Goal: Transaction & Acquisition: Book appointment/travel/reservation

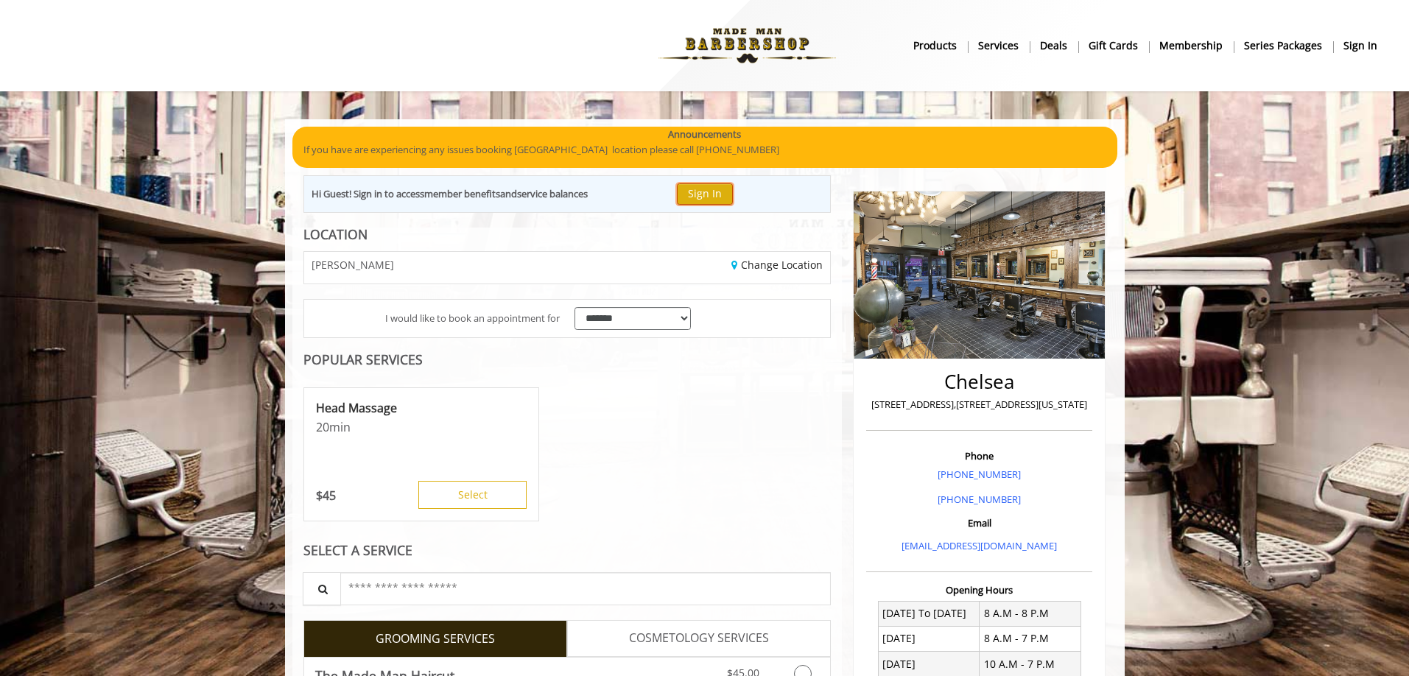
click at [705, 192] on button "Sign In" at bounding box center [705, 193] width 56 height 21
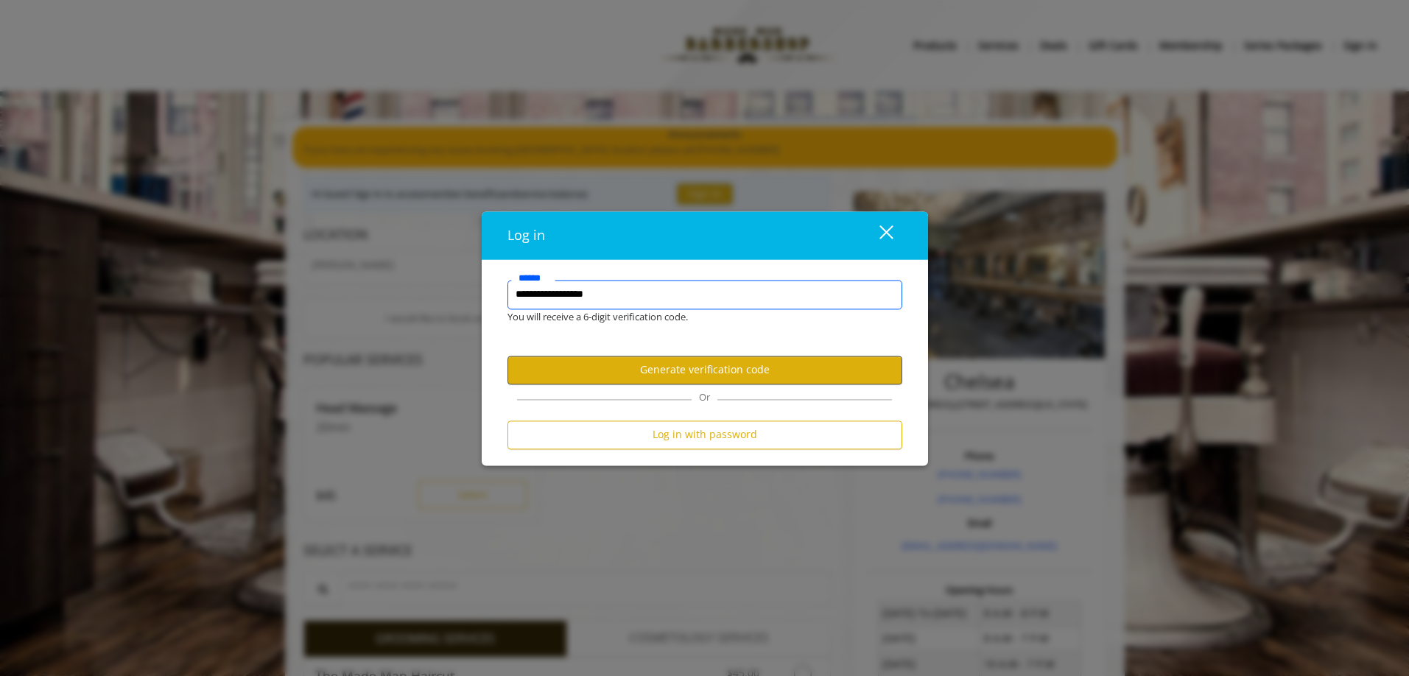
type input "**********"
click at [709, 369] on button "Generate verification code" at bounding box center [705, 370] width 395 height 29
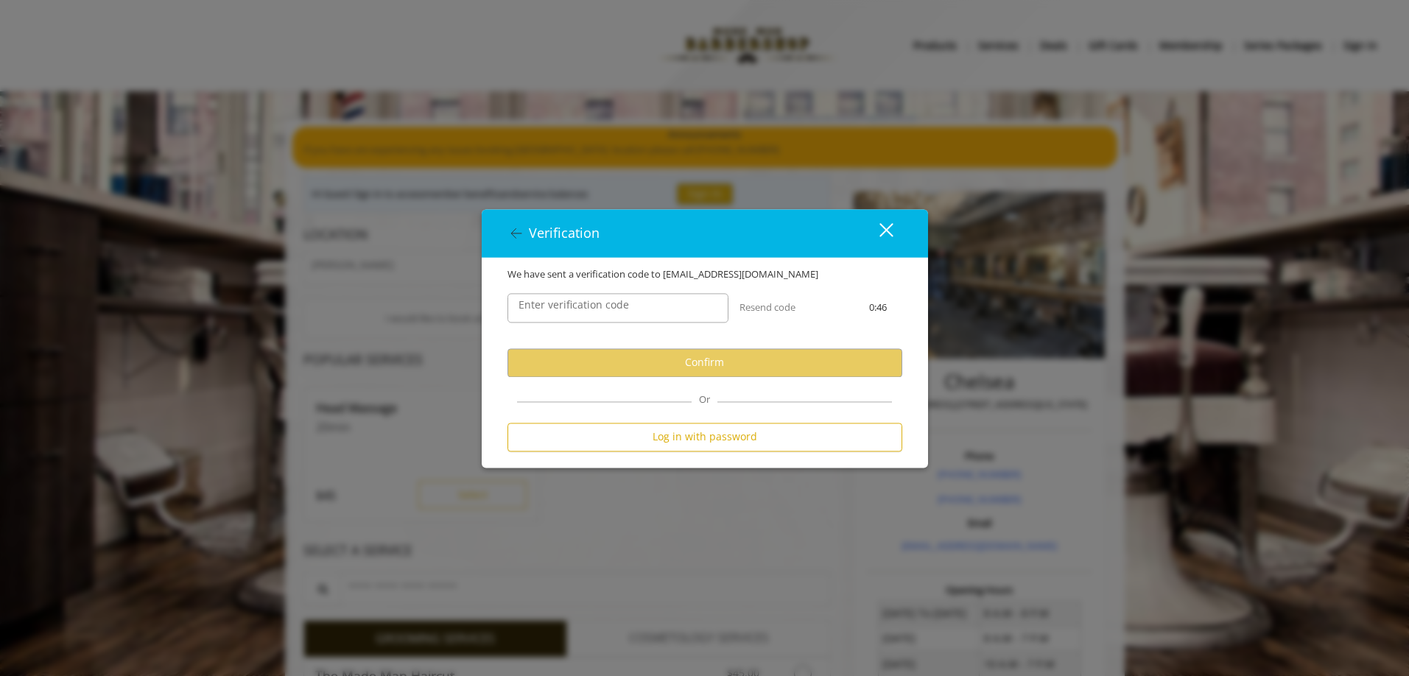
click at [636, 324] on div "Enter verification code" at bounding box center [617, 308] width 243 height 52
click at [636, 314] on input "Enter verification code" at bounding box center [618, 307] width 221 height 29
paste input "******"
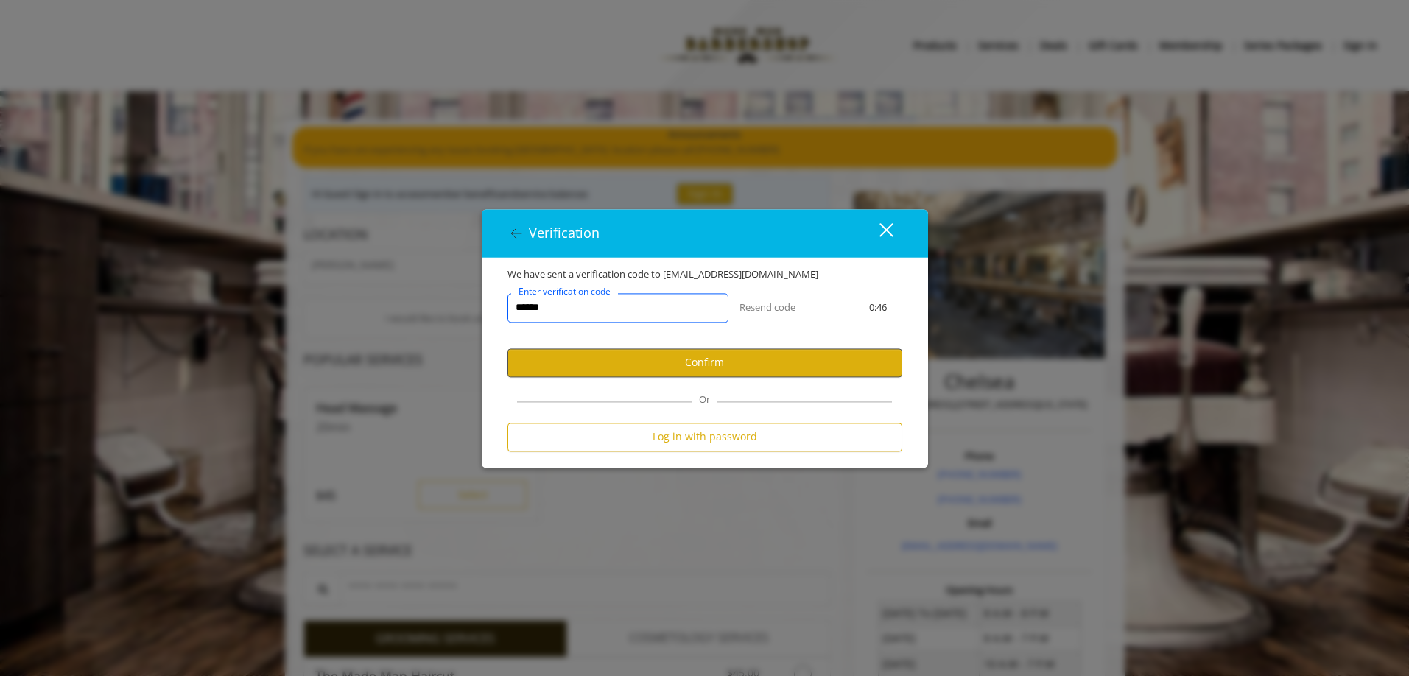
type input "******"
click at [665, 348] on button "Confirm" at bounding box center [705, 362] width 395 height 29
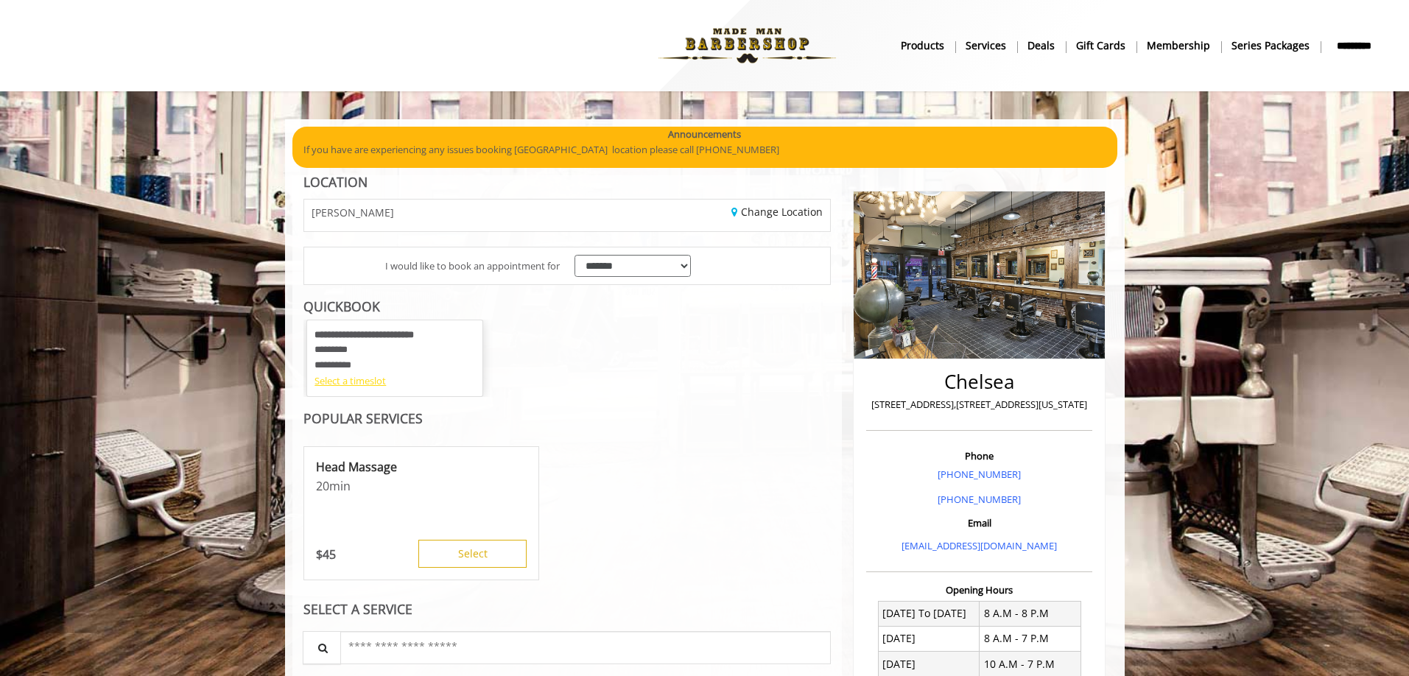
click at [362, 385] on div "Select a timeslot" at bounding box center [395, 380] width 161 height 15
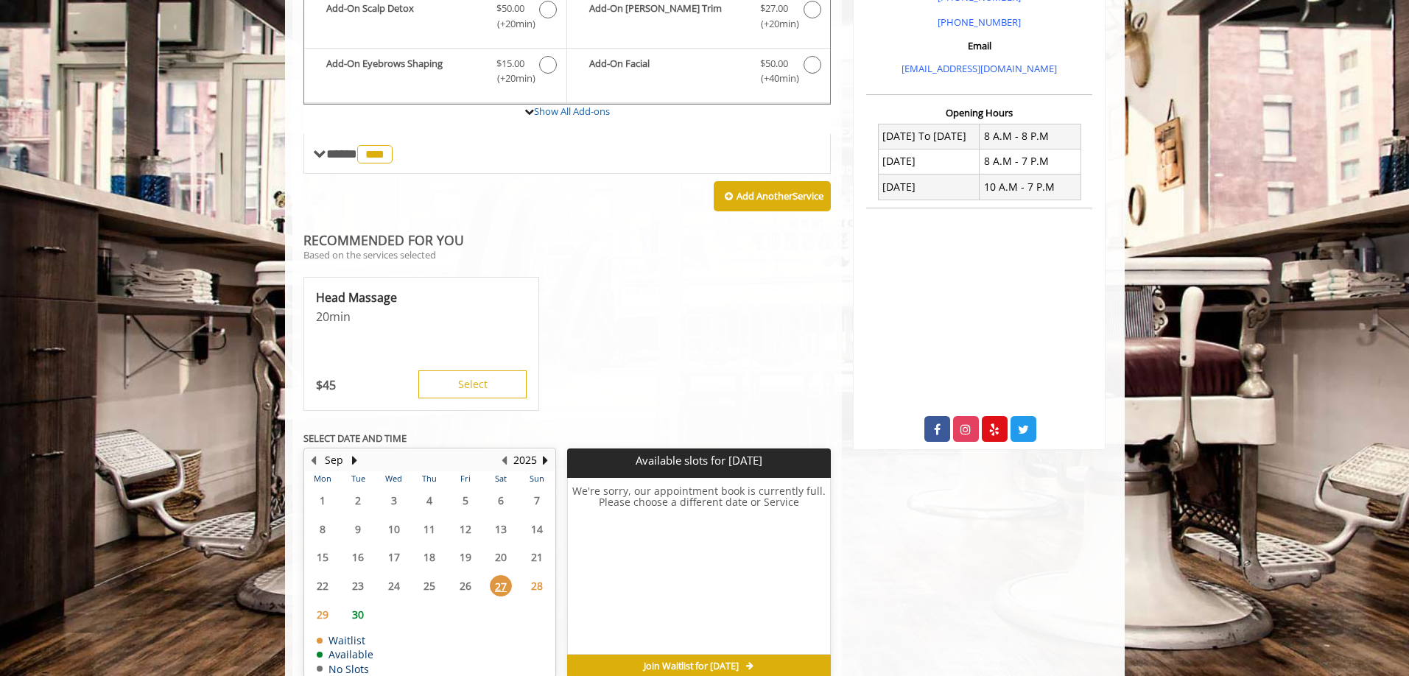
scroll to position [510, 0]
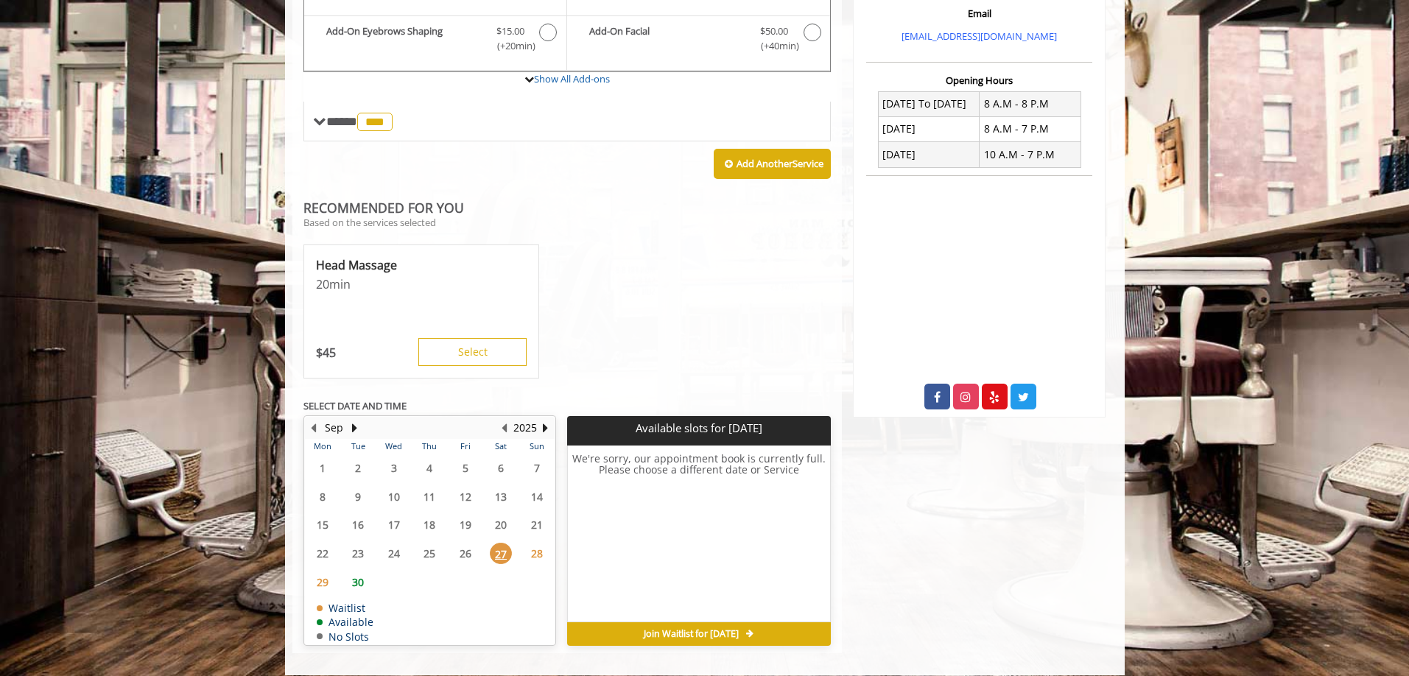
click at [361, 579] on span "30" at bounding box center [358, 582] width 22 height 21
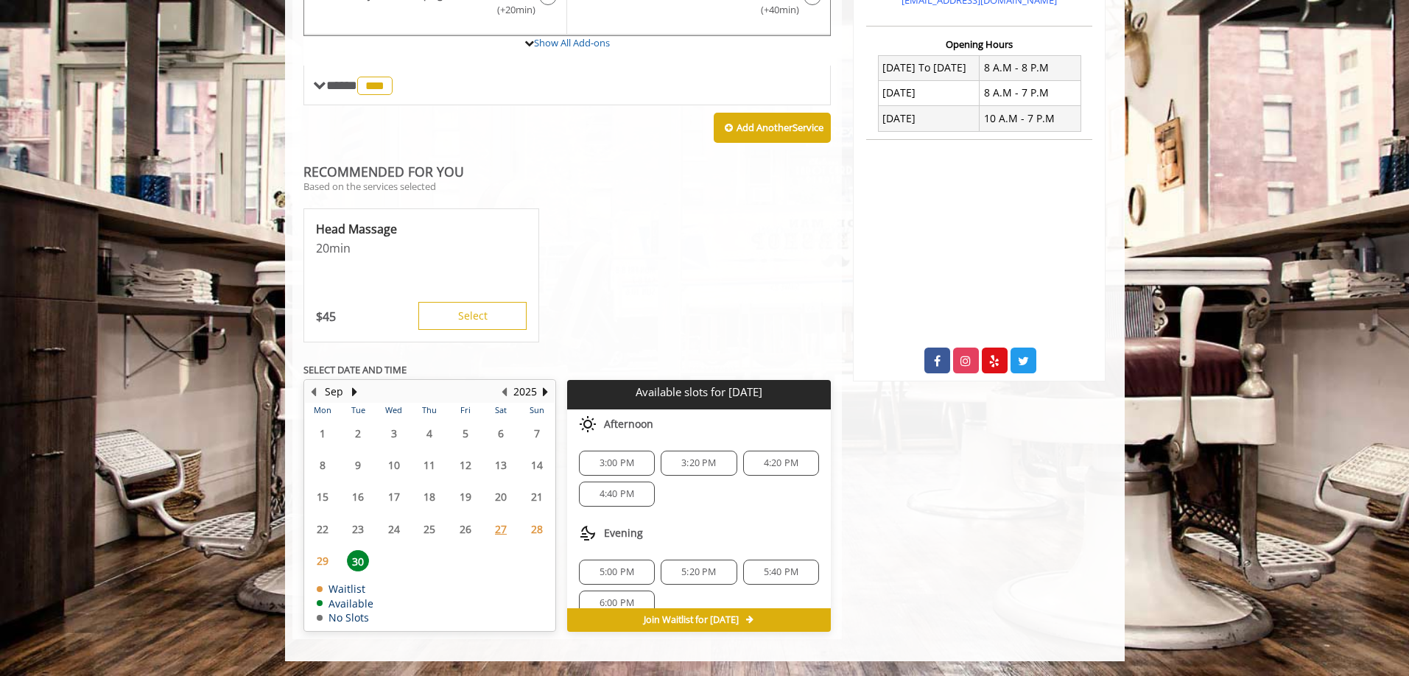
scroll to position [19, 0]
click at [357, 389] on button "Next Month" at bounding box center [355, 392] width 12 height 16
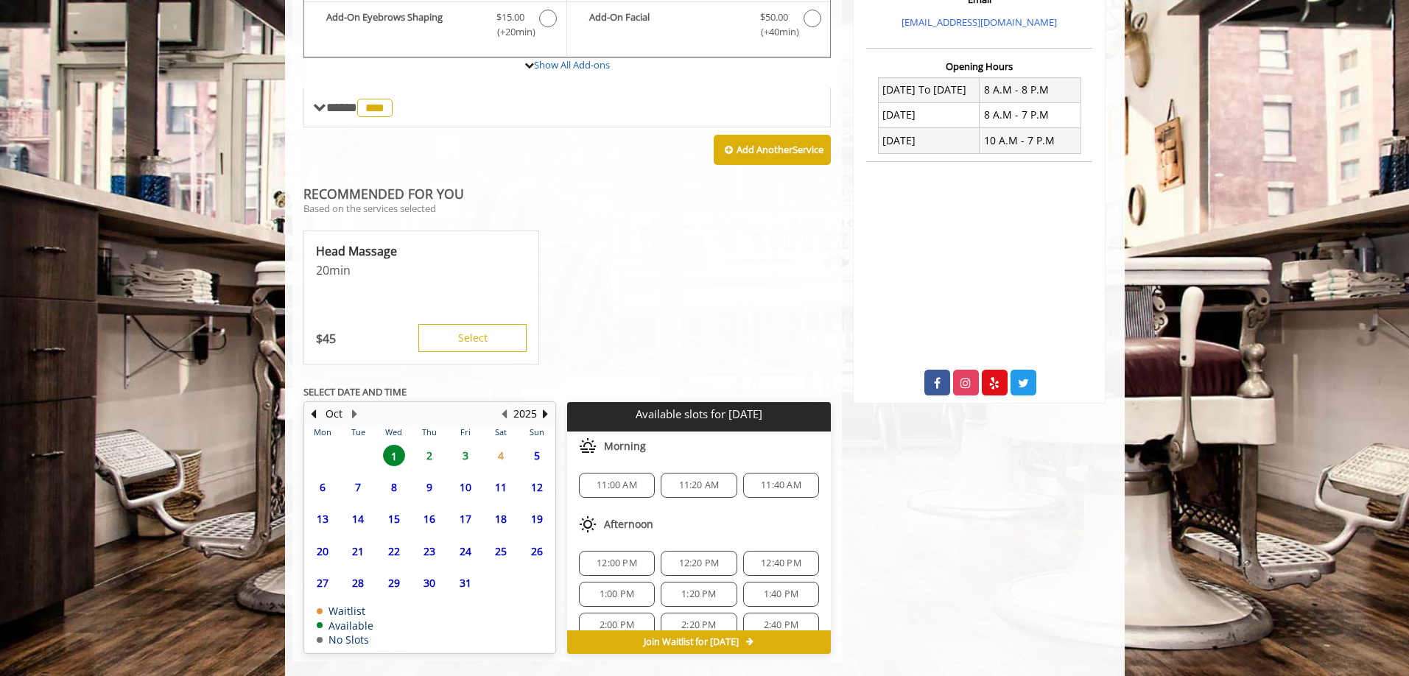
scroll to position [546, 0]
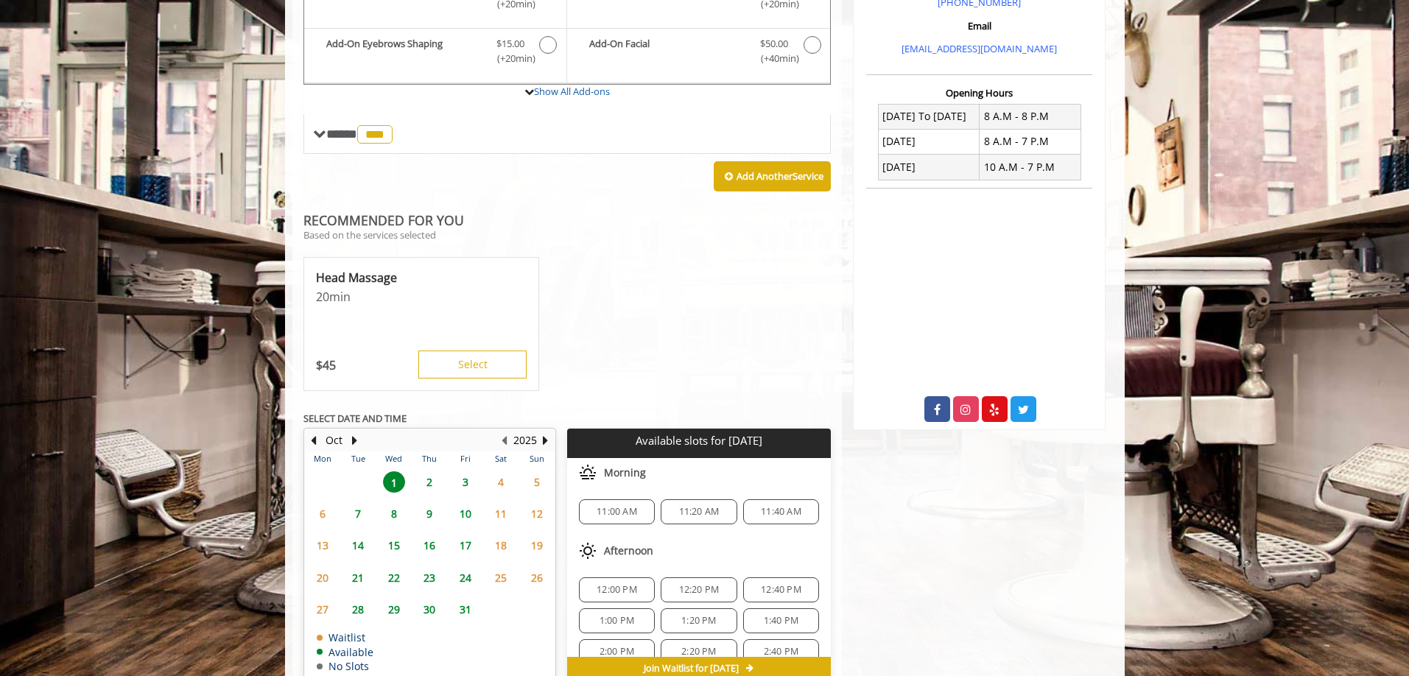
click at [466, 479] on span "3" at bounding box center [465, 481] width 22 height 21
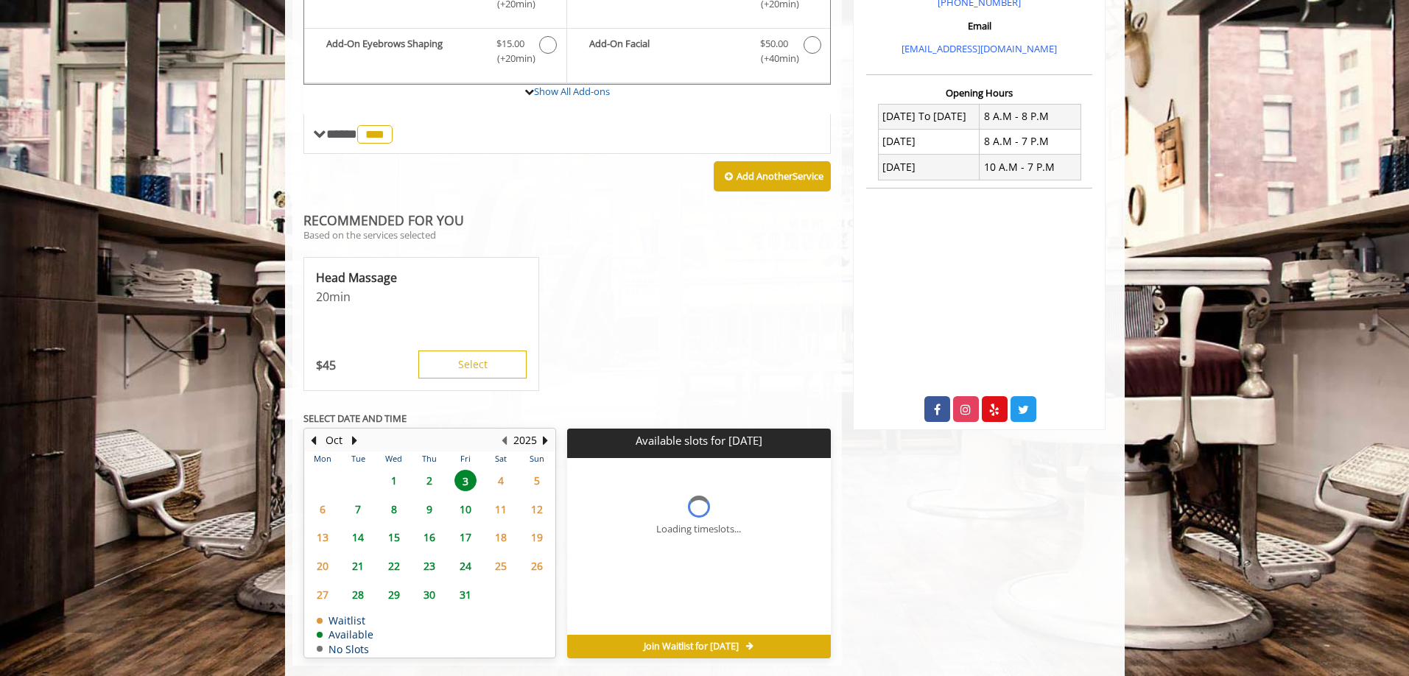
scroll to position [524, 0]
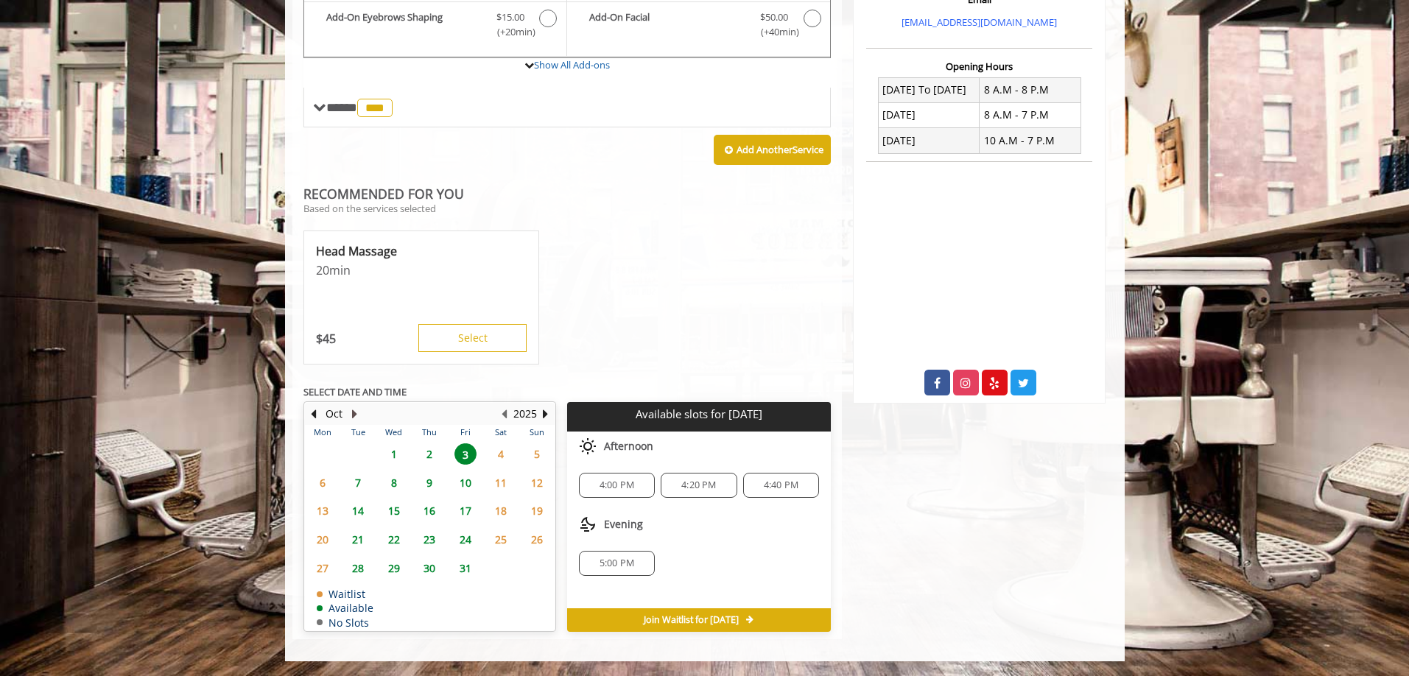
click at [354, 414] on button "Next Month" at bounding box center [355, 414] width 12 height 16
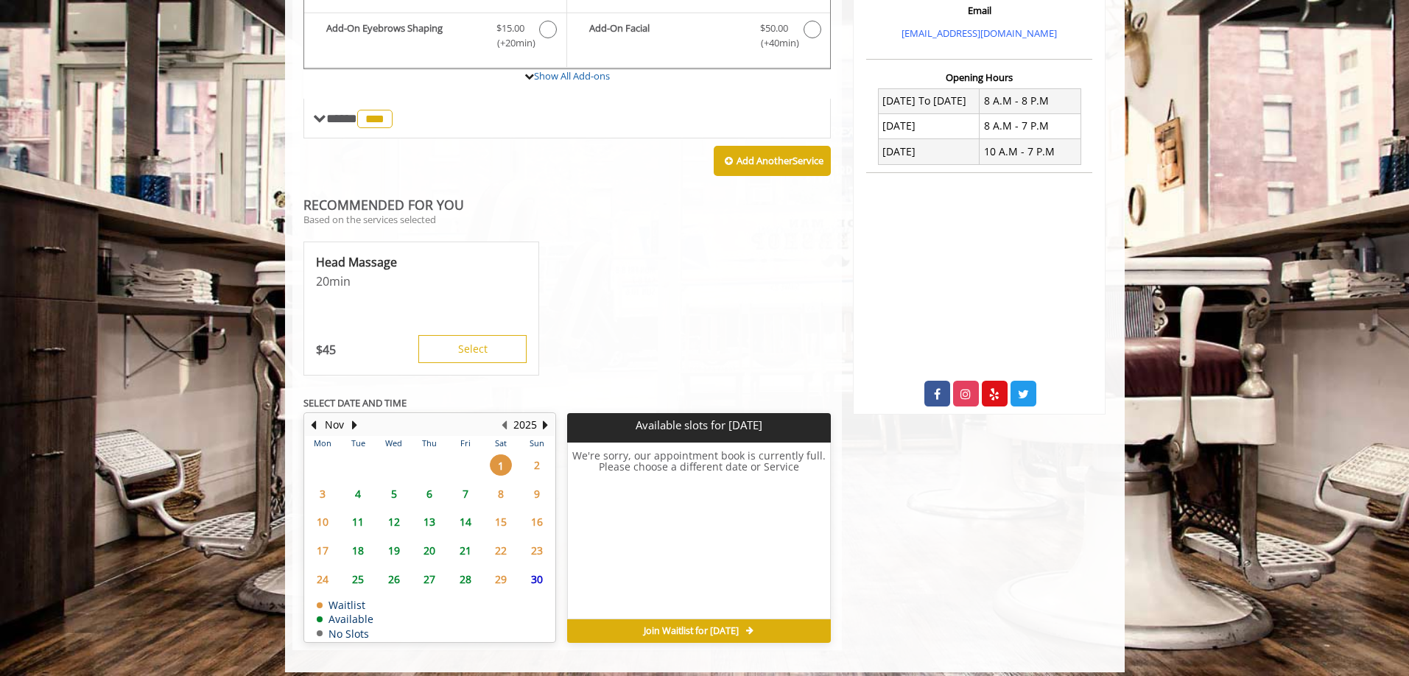
scroll to position [519, 0]
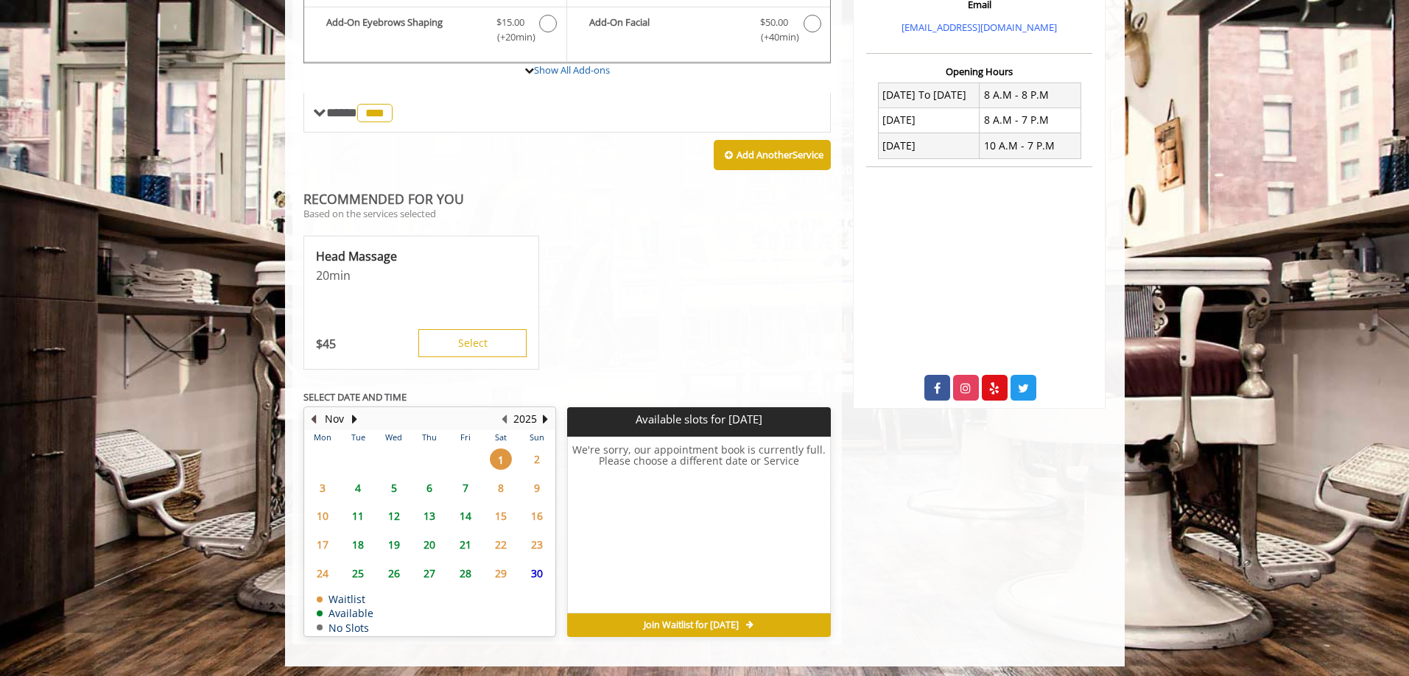
click at [315, 421] on button "Previous Month" at bounding box center [314, 419] width 12 height 16
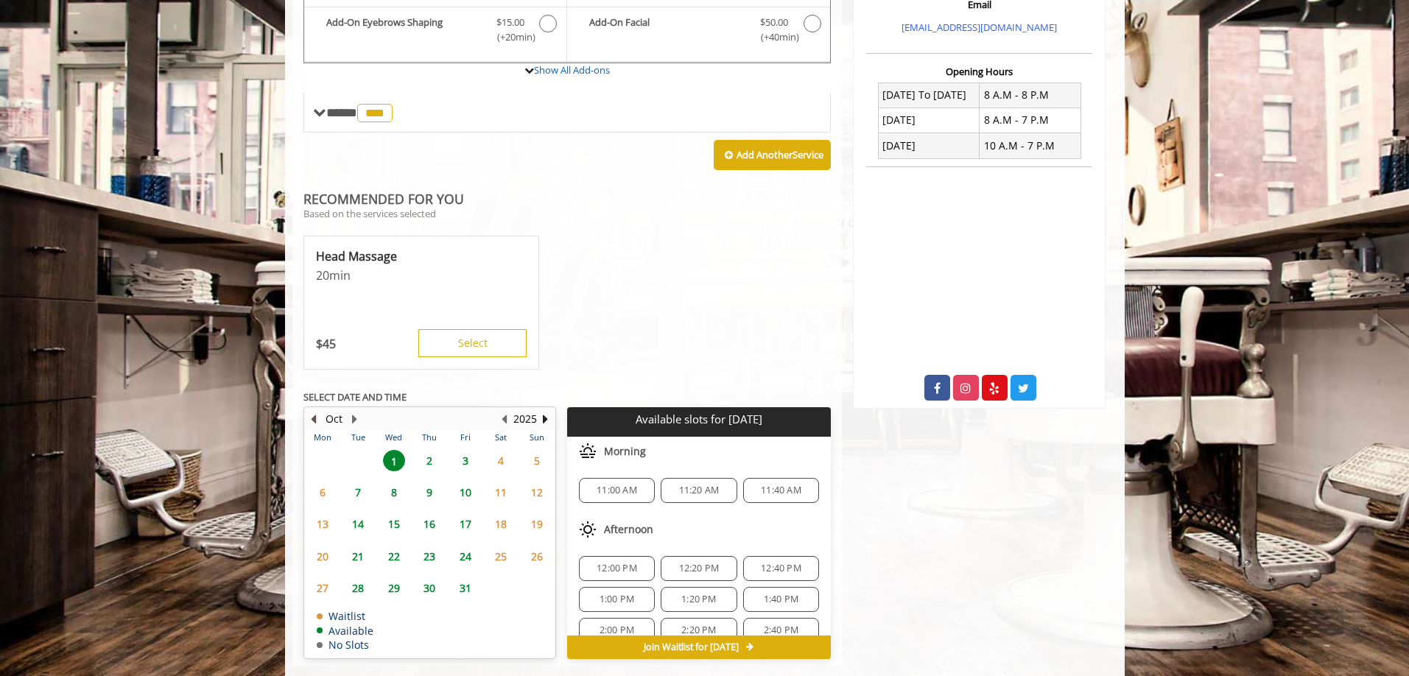
click at [315, 421] on button "Previous Month" at bounding box center [314, 419] width 12 height 16
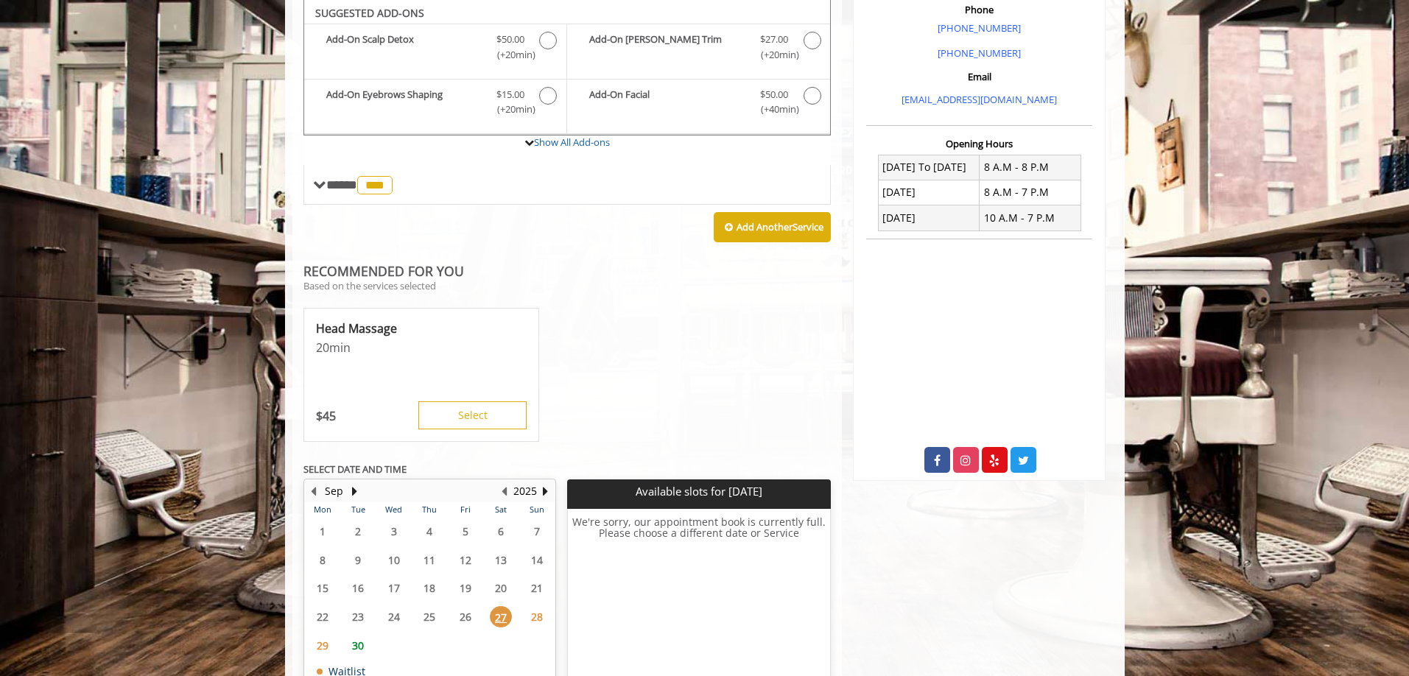
click at [360, 649] on span "30" at bounding box center [358, 645] width 22 height 21
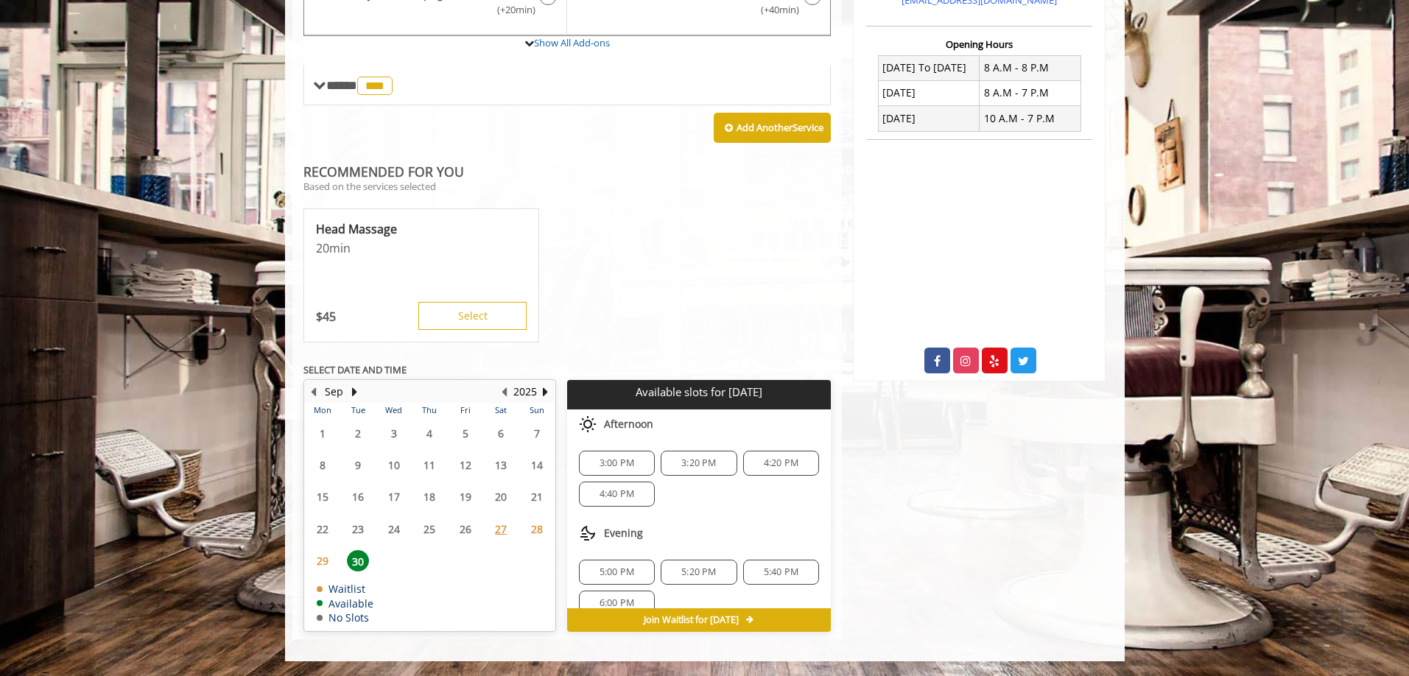
scroll to position [19, 0]
click at [623, 583] on span "6:00 PM" at bounding box center [617, 584] width 35 height 12
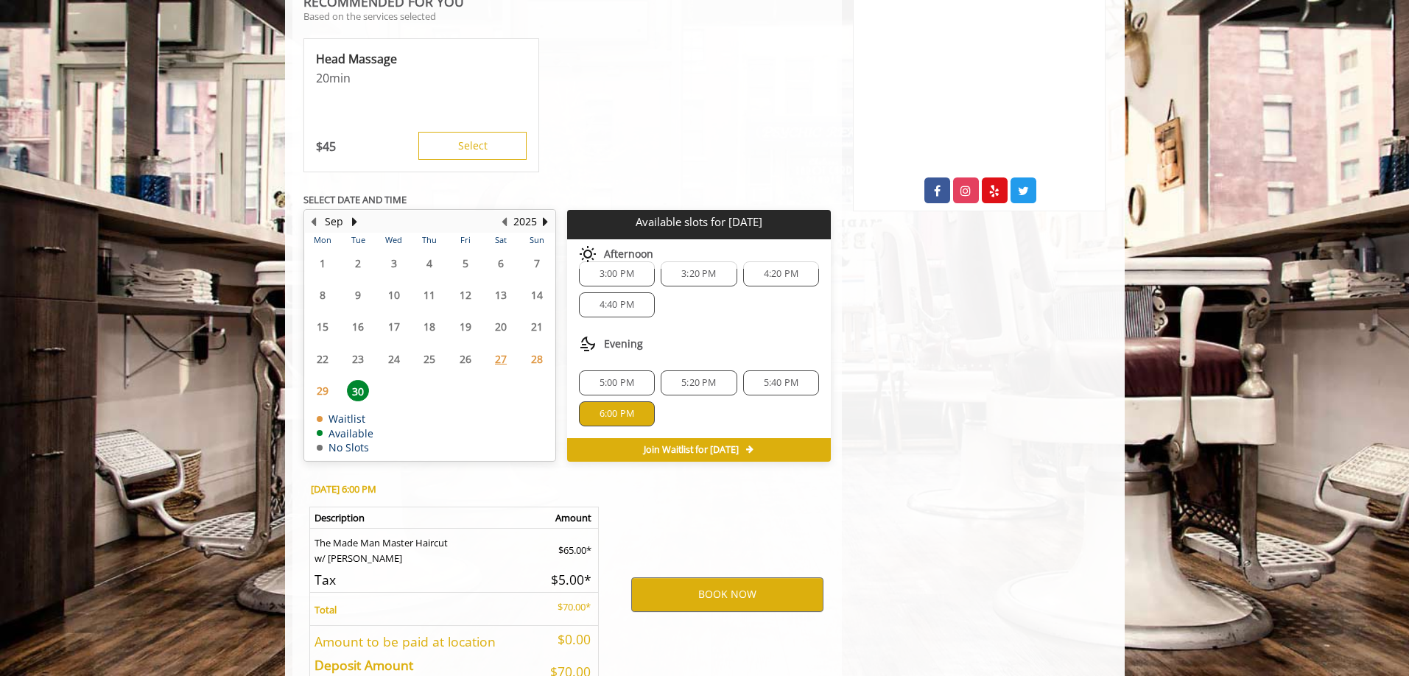
scroll to position [812, 0]
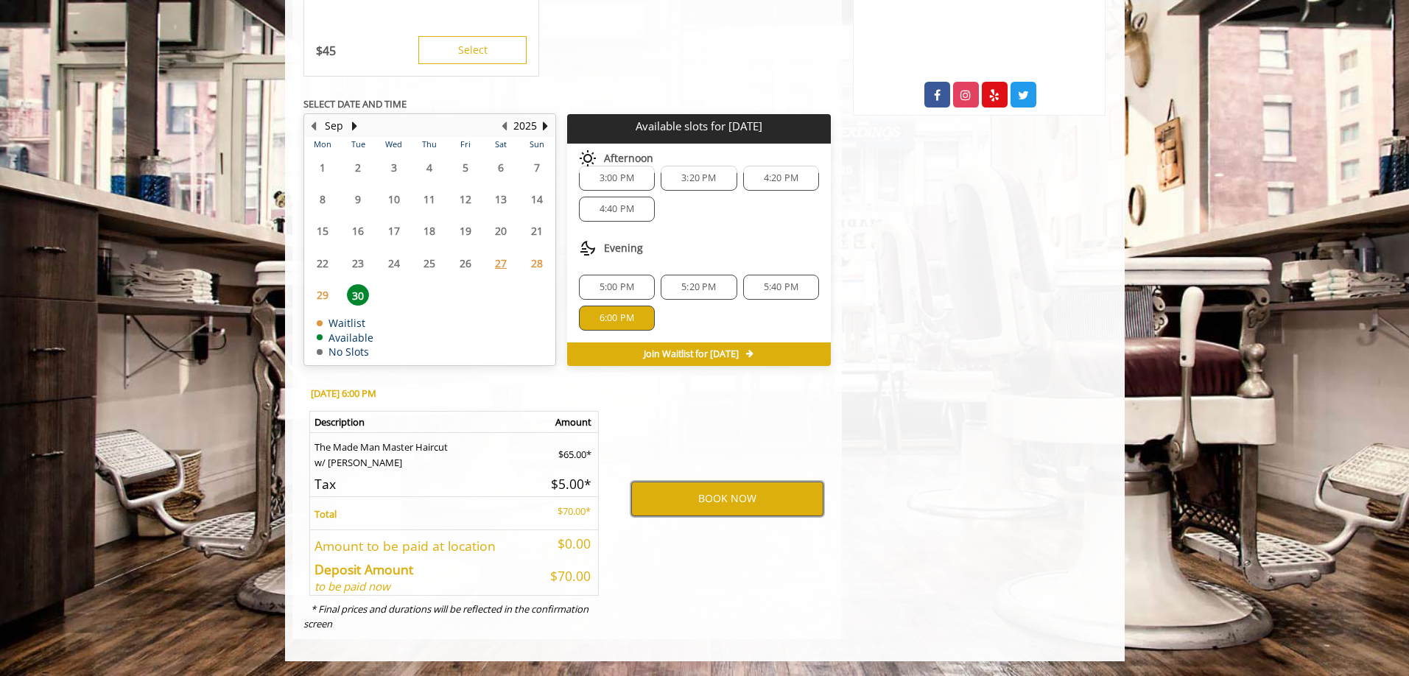
click at [740, 497] on button "BOOK NOW" at bounding box center [727, 499] width 192 height 34
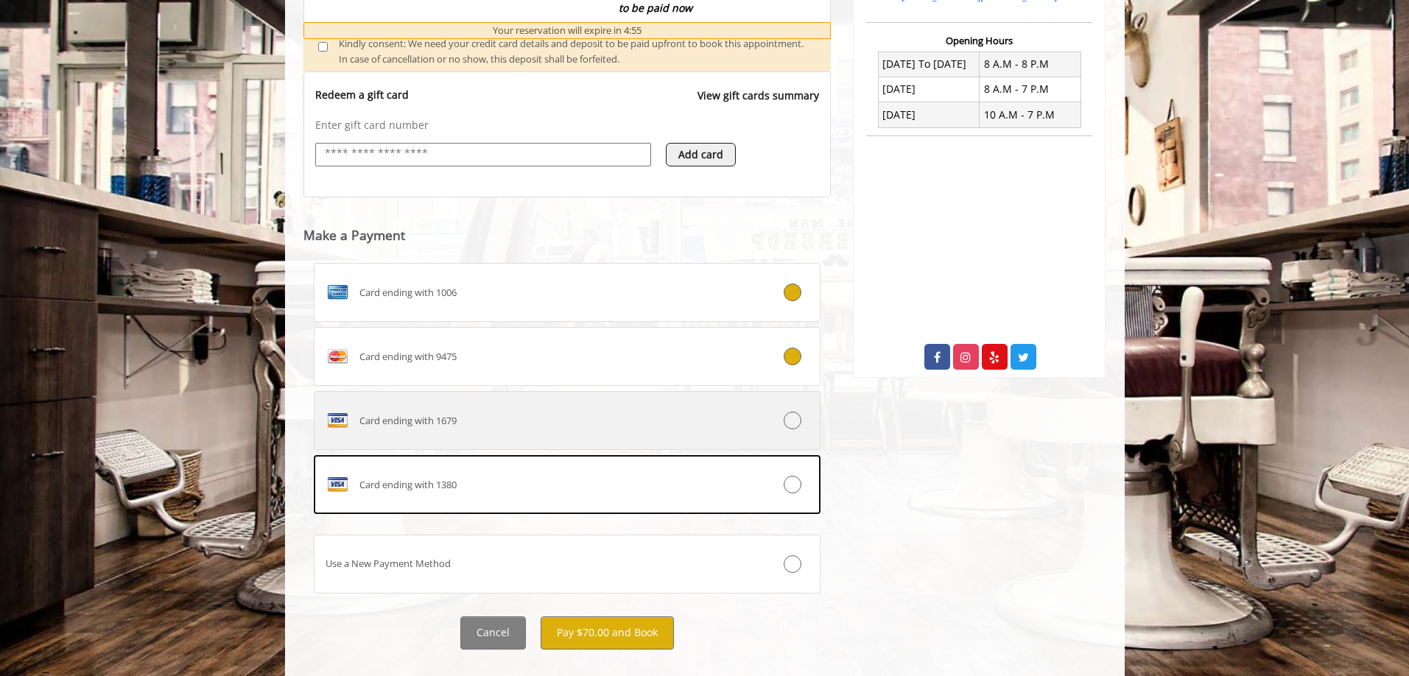
scroll to position [550, 0]
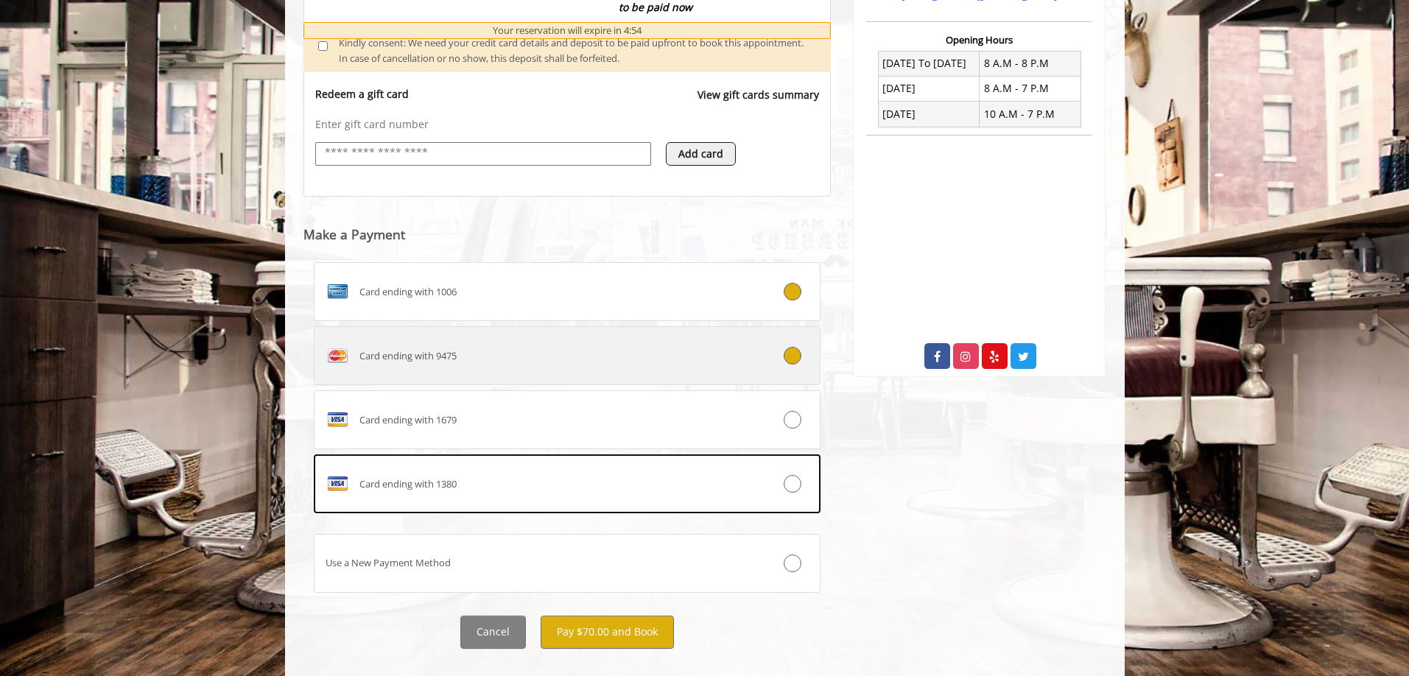
click at [801, 361] on div at bounding box center [778, 356] width 84 height 18
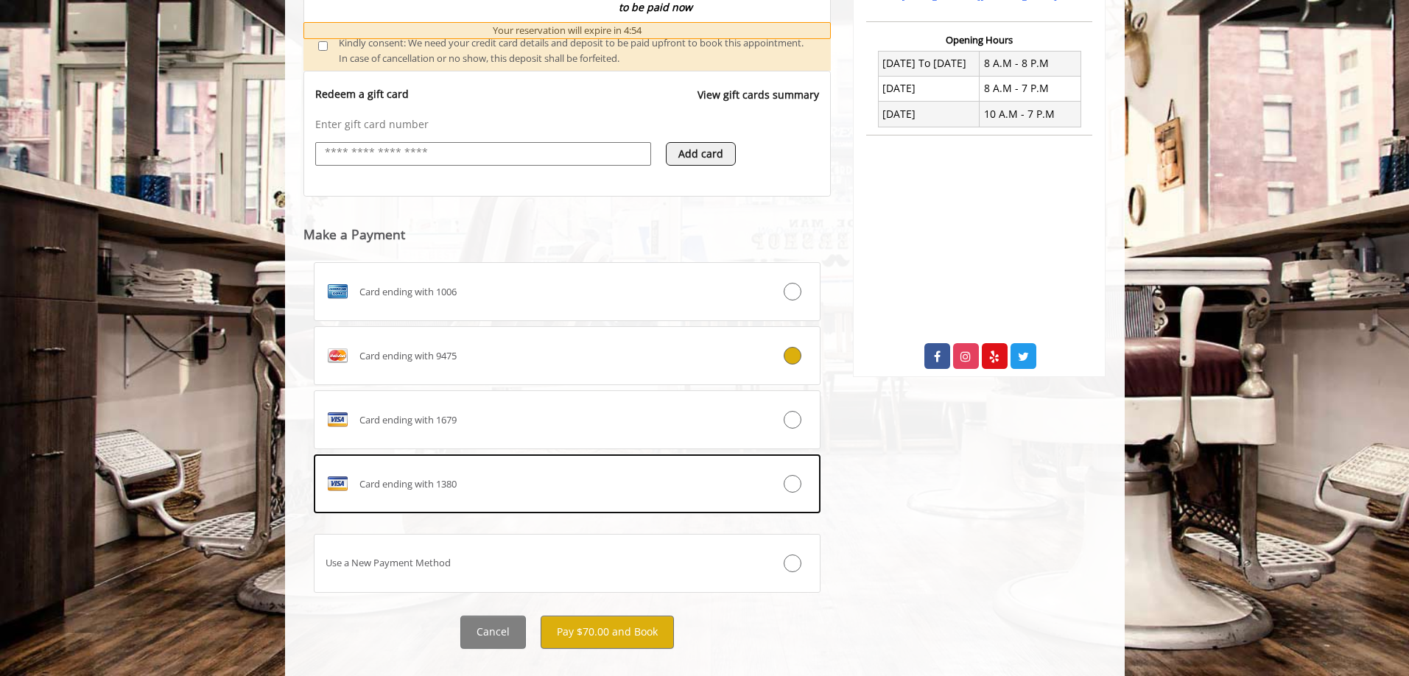
scroll to position [575, 0]
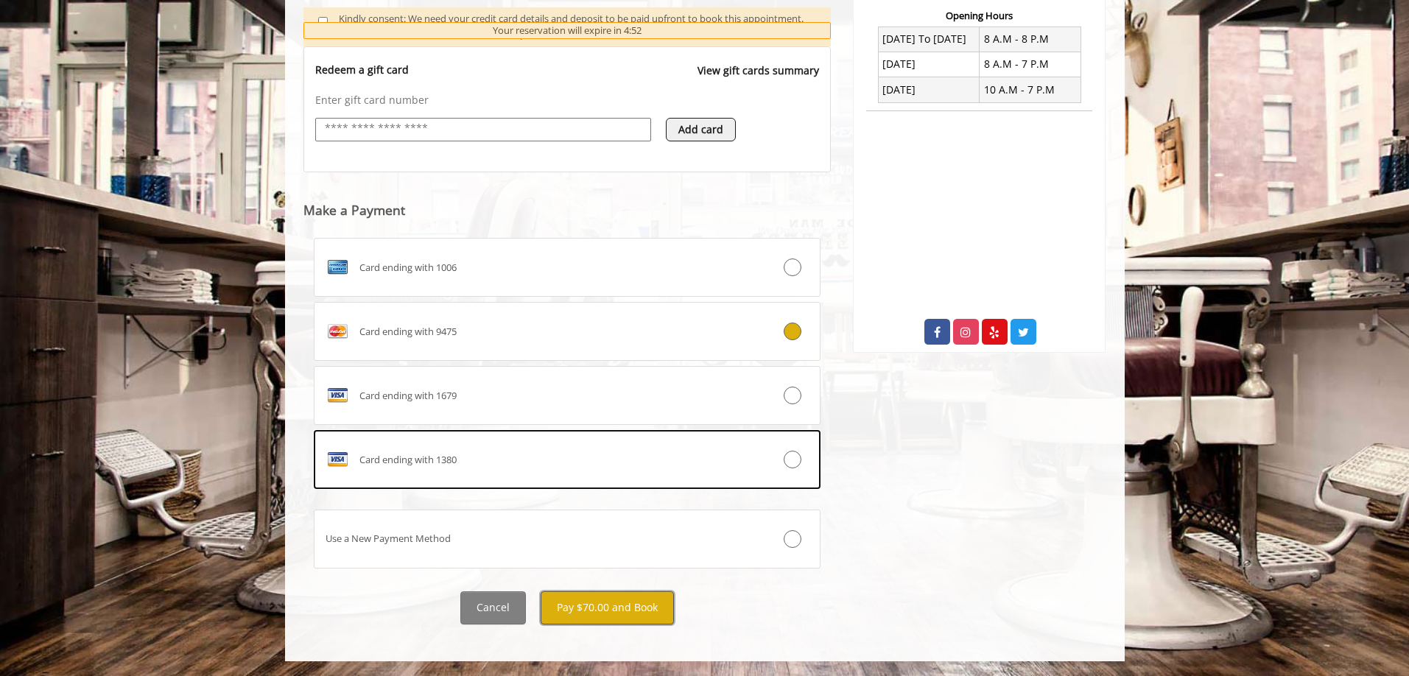
click at [613, 602] on button "Pay $70.00 and Book" at bounding box center [607, 607] width 133 height 33
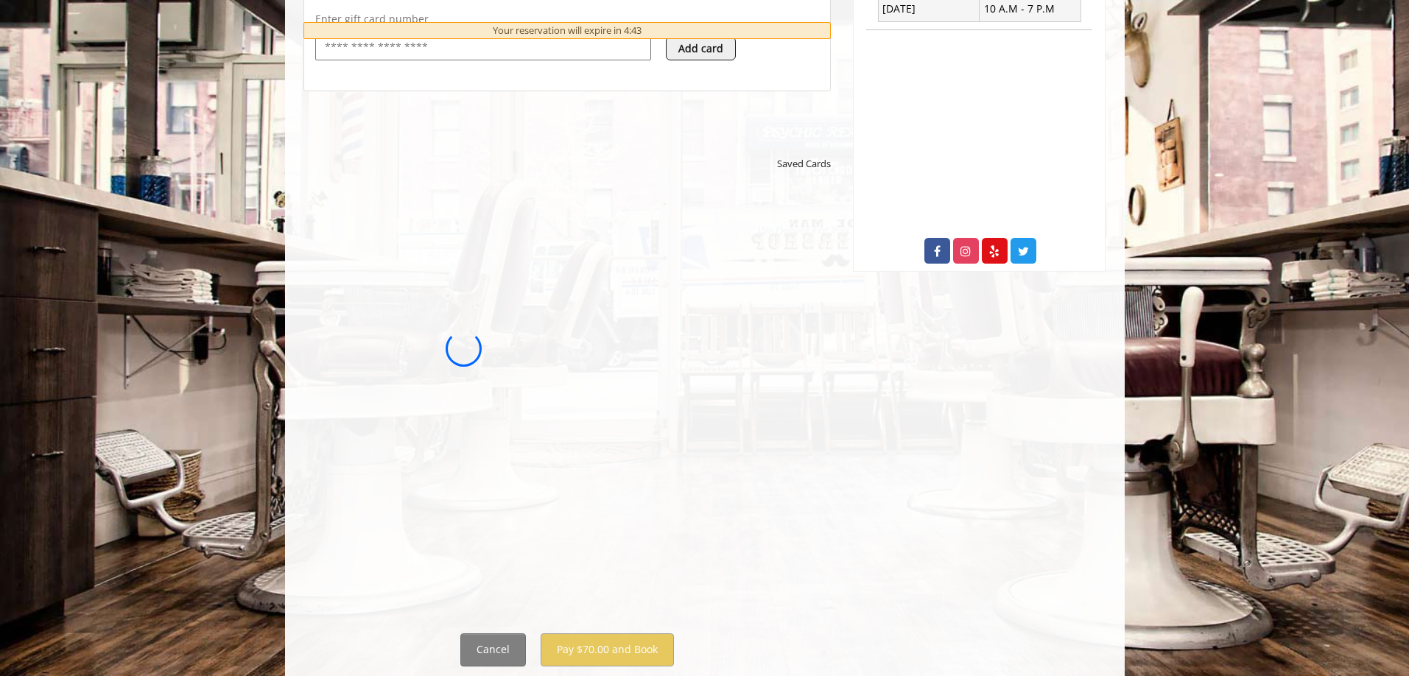
scroll to position [669, 0]
